Goal: Browse casually: Explore the website without a specific task or goal

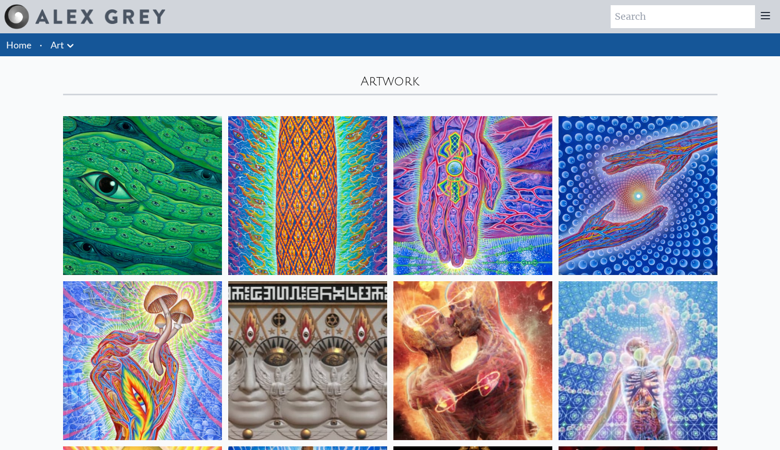
scroll to position [-1, 0]
click at [167, 248] on img at bounding box center [142, 195] width 159 height 159
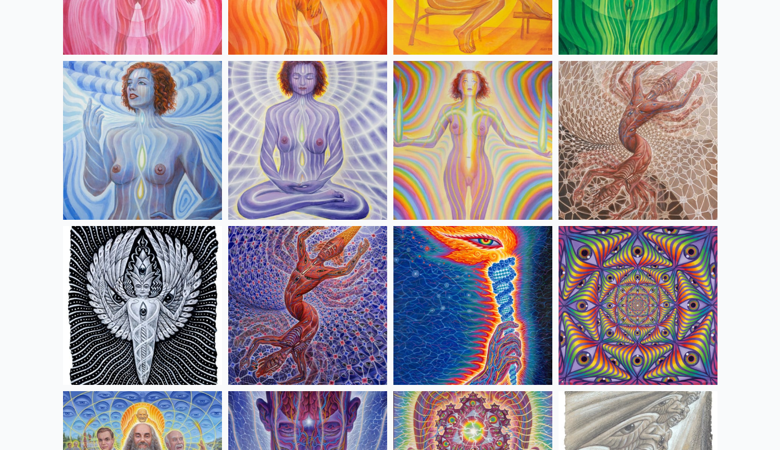
scroll to position [723, 0]
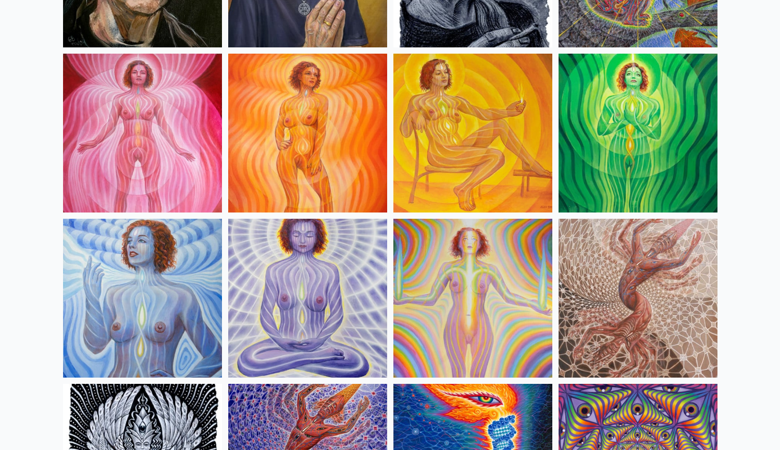
click at [312, 136] on img at bounding box center [307, 133] width 159 height 159
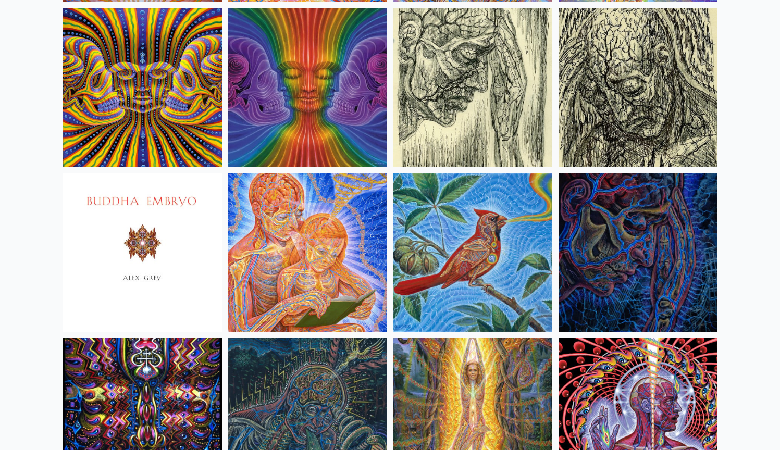
scroll to position [6308, 0]
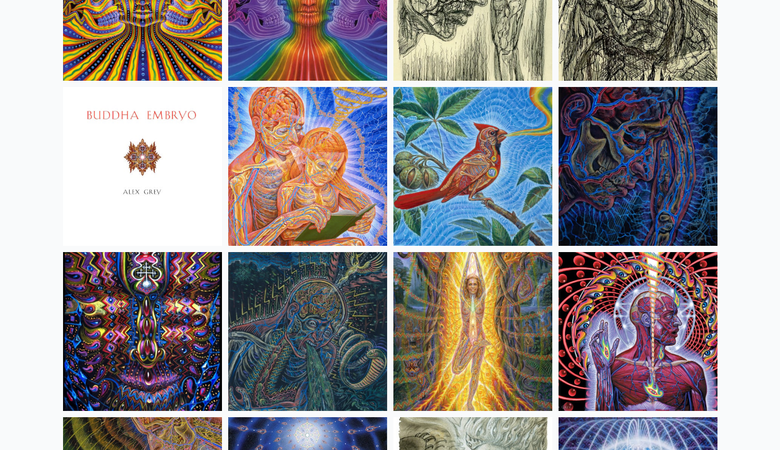
click at [278, 159] on img at bounding box center [307, 166] width 159 height 159
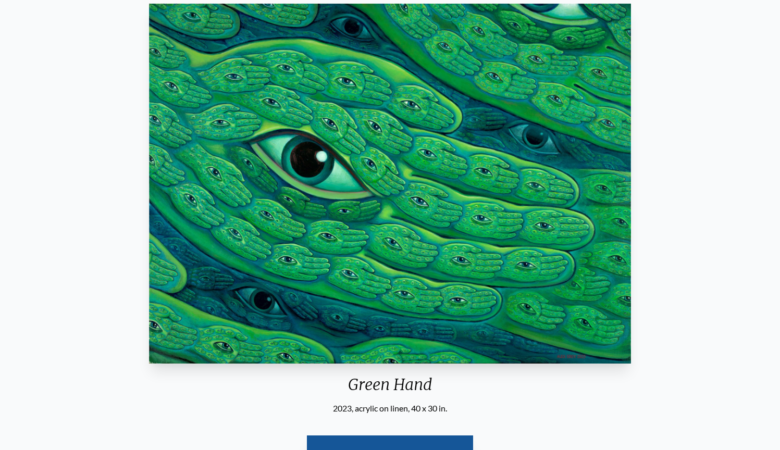
scroll to position [25, 0]
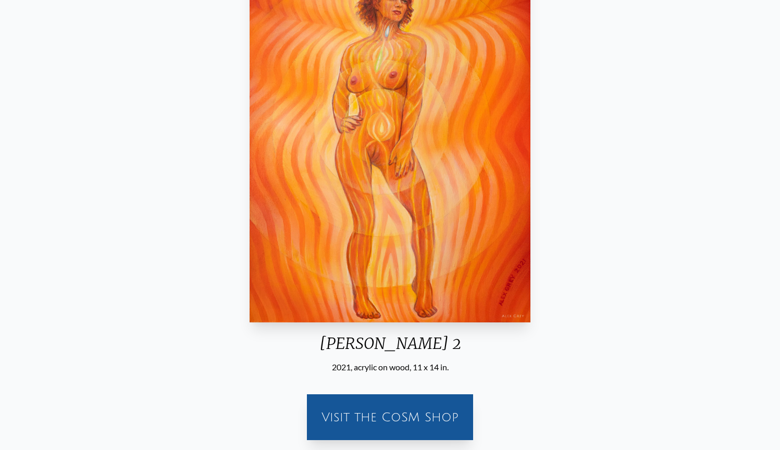
scroll to position [142, 0]
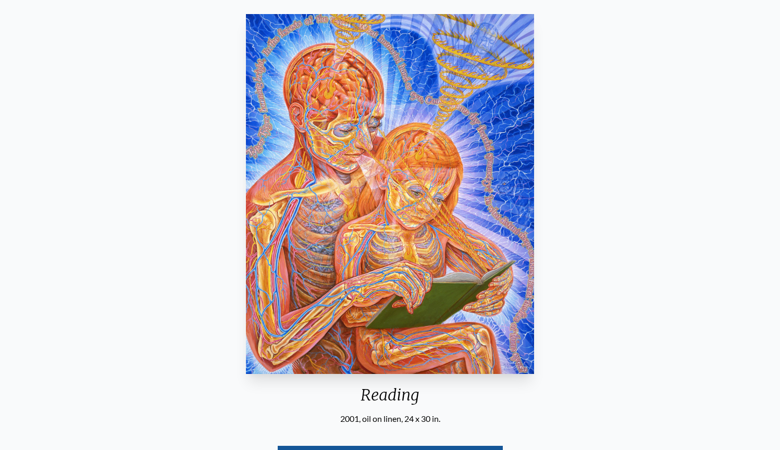
scroll to position [86, 0]
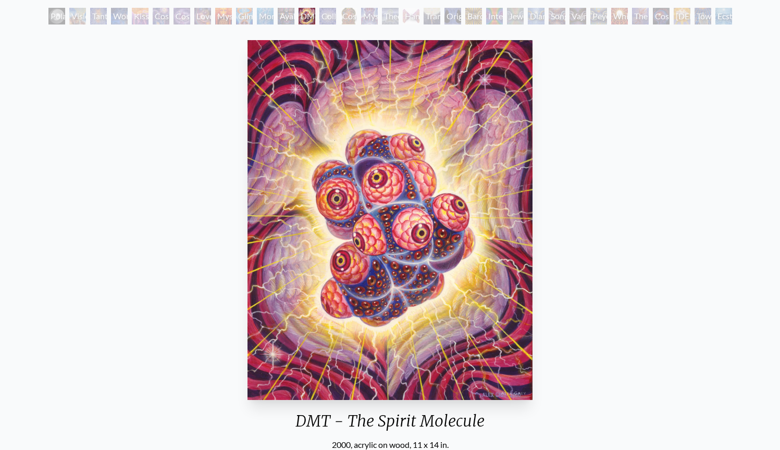
scroll to position [51, 0]
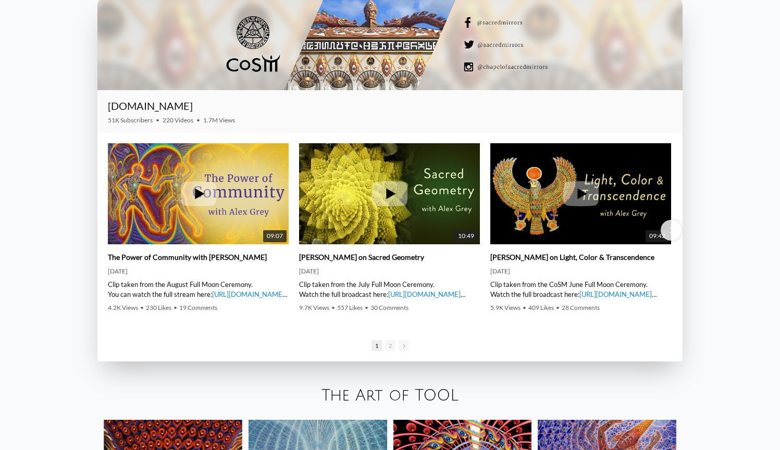
scroll to position [1579, 0]
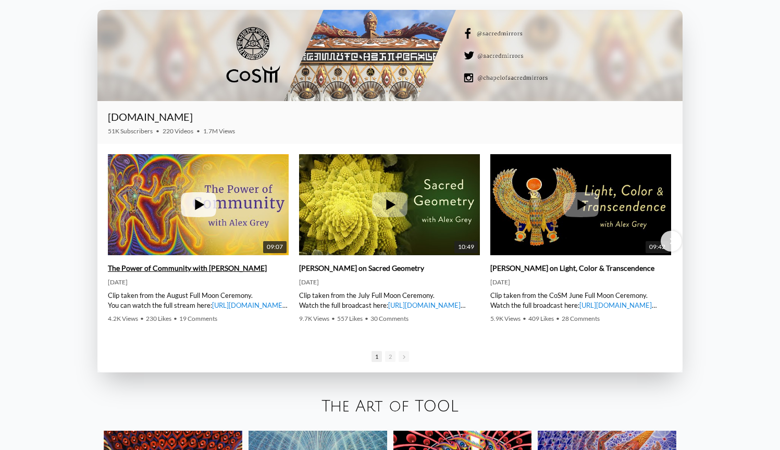
click at [201, 215] on icon at bounding box center [198, 204] width 35 height 25
